Goal: Find specific page/section: Find specific page/section

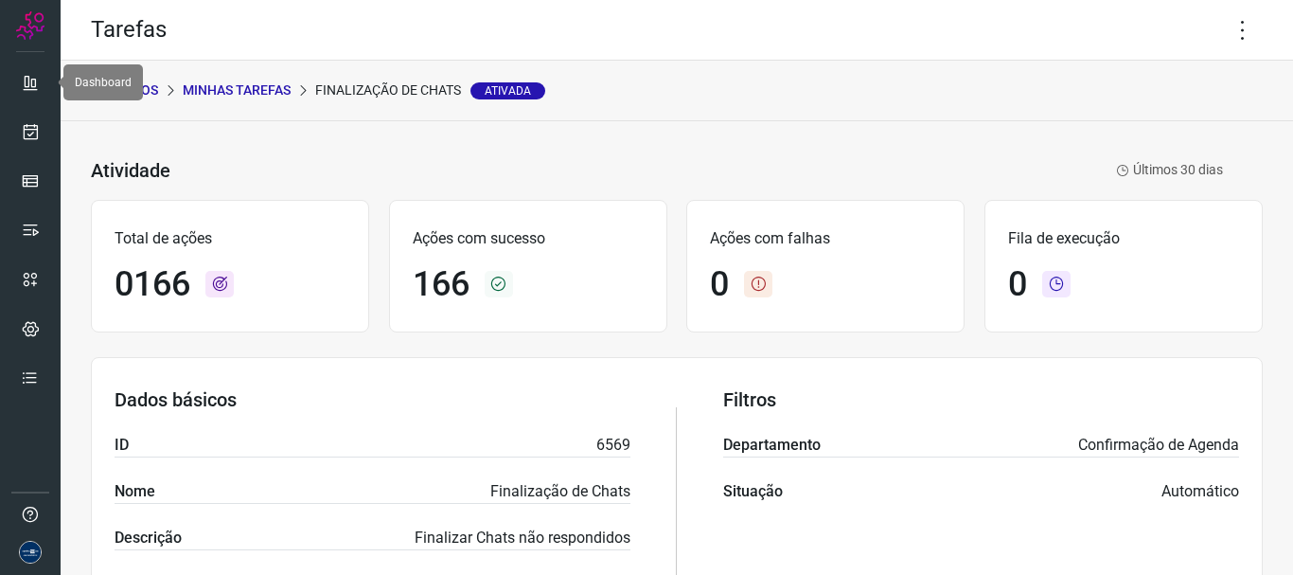
click at [38, 84] on icon at bounding box center [30, 82] width 19 height 19
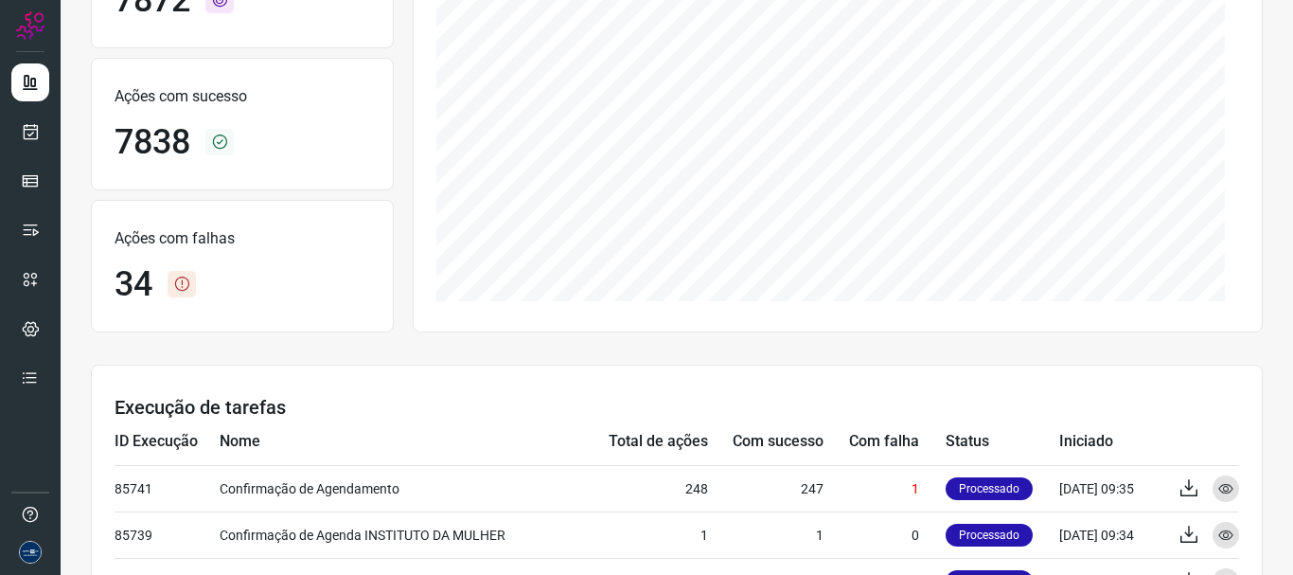
scroll to position [284, 0]
